Goal: Task Accomplishment & Management: Complete application form

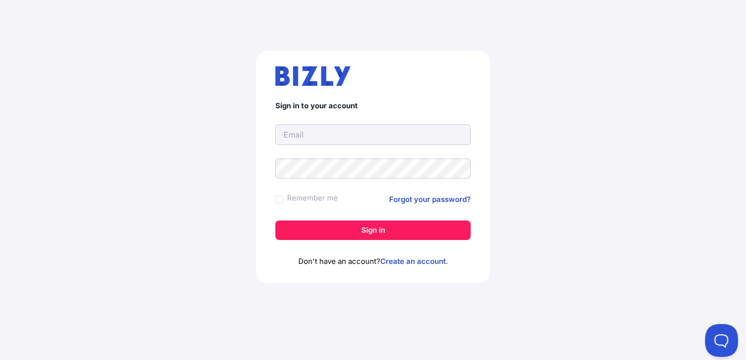
click at [722, 339] on button at bounding box center [719, 338] width 29 height 29
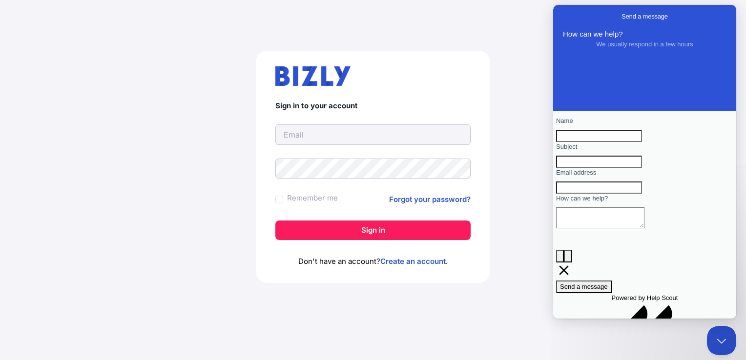
click at [418, 26] on body "Sign in to your account Remember me Forgot your password? Sign in Don't have an…" at bounding box center [373, 180] width 746 height 360
click at [425, 266] on link "Create an account" at bounding box center [412, 261] width 65 height 9
